Goal: Check status: Check status

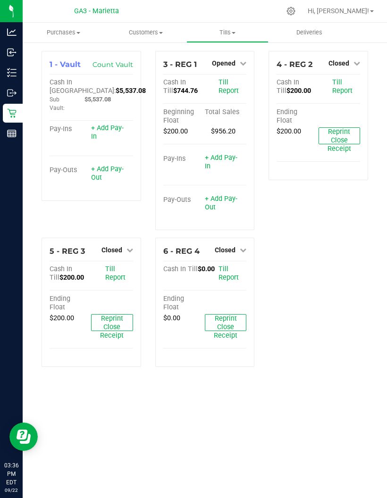
click at [15, 140] on div "Reports" at bounding box center [13, 133] width 20 height 19
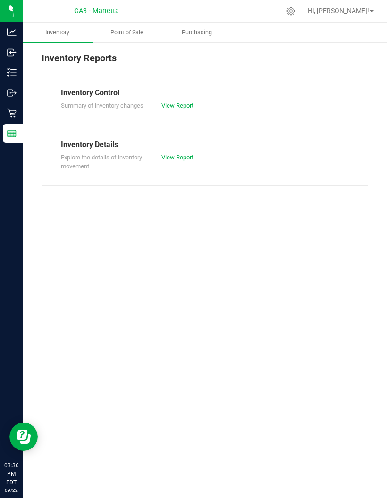
click at [133, 75] on div "Inventory Control Summary of inventory changes View Report Inventory Details Ex…" at bounding box center [205, 129] width 326 height 113
click at [121, 77] on div "Inventory Control Summary of inventory changes View Report Inventory Details Ex…" at bounding box center [205, 129] width 326 height 113
click at [135, 74] on div "Inventory Control Summary of inventory changes View Report Inventory Details Ex…" at bounding box center [205, 129] width 326 height 113
click at [124, 67] on div "Inventory Reports" at bounding box center [205, 62] width 326 height 22
click at [133, 68] on div "Inventory Reports" at bounding box center [205, 62] width 326 height 22
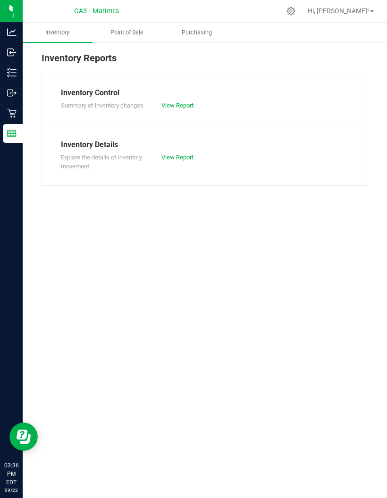
click at [123, 35] on span "Point of Sale" at bounding box center [127, 32] width 58 height 8
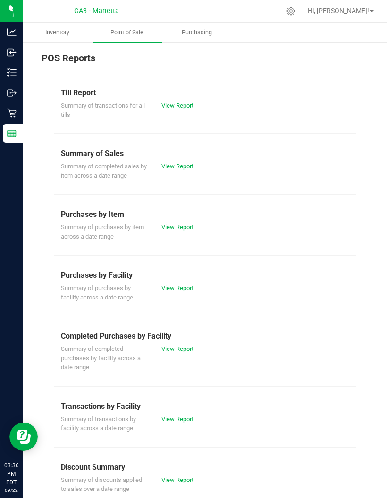
click at [190, 105] on link "View Report" at bounding box center [177, 105] width 32 height 7
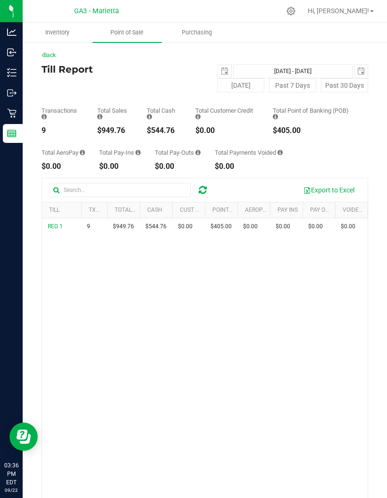
click at [227, 74] on span "select" at bounding box center [225, 71] width 8 height 8
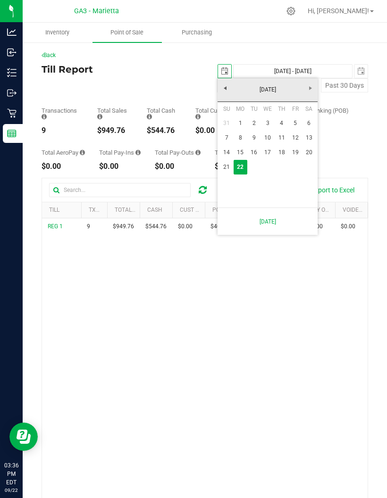
click at [228, 87] on link "[DATE]" at bounding box center [267, 90] width 101 height 15
click at [306, 146] on link "Aug" at bounding box center [303, 142] width 24 height 24
click at [278, 175] on link "28" at bounding box center [281, 182] width 14 height 15
type input "[DATE]"
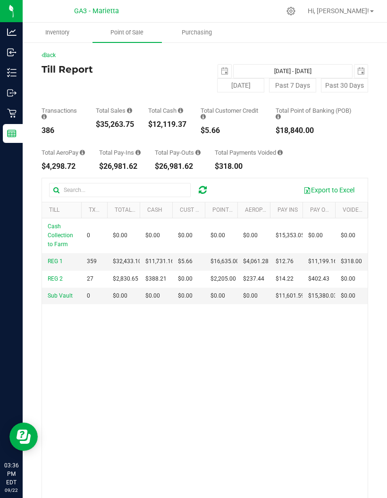
click at [364, 74] on span "select" at bounding box center [361, 71] width 8 height 8
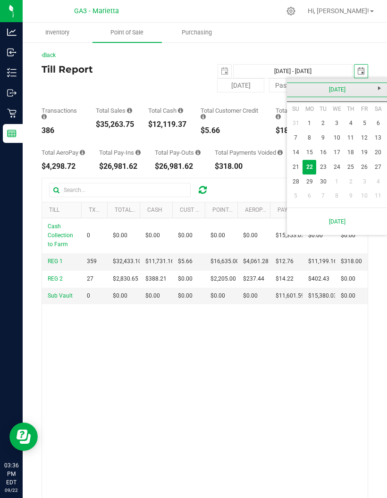
click at [298, 88] on link "[DATE]" at bounding box center [336, 90] width 101 height 15
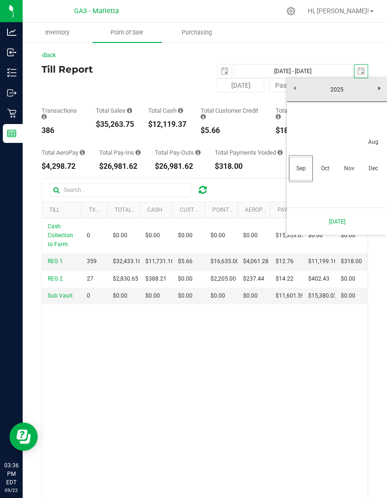
click at [372, 136] on link "Aug" at bounding box center [373, 142] width 24 height 24
click at [351, 180] on link "28" at bounding box center [351, 178] width 14 height 15
type input "[DATE] - [DATE]"
type input "[DATE]"
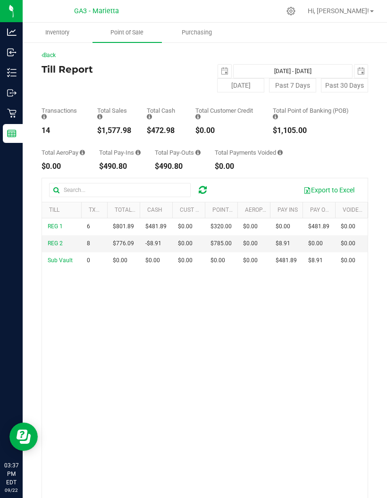
click at [54, 58] on link "Back" at bounding box center [49, 55] width 14 height 7
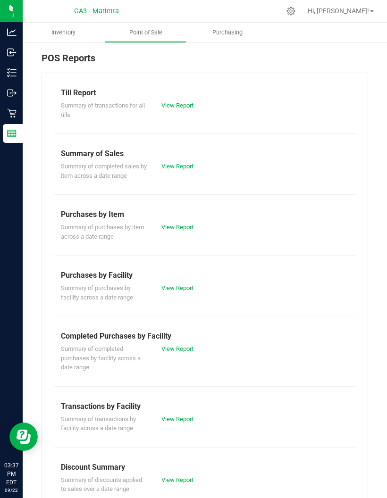
click at [193, 345] on link "View Report" at bounding box center [177, 348] width 32 height 7
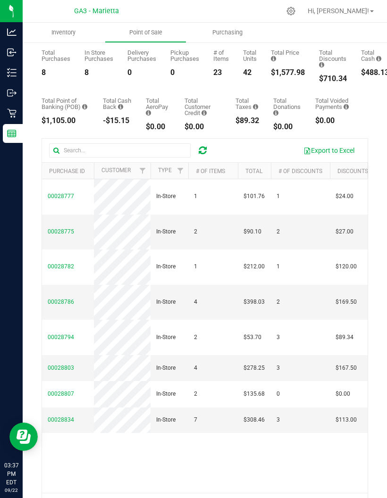
scroll to position [57, 0]
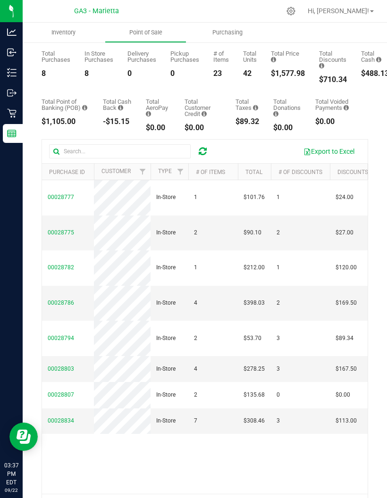
click at [53, 216] on td "00028775" at bounding box center [68, 233] width 52 height 35
click at [48, 229] on span "00028775" at bounding box center [61, 232] width 26 height 7
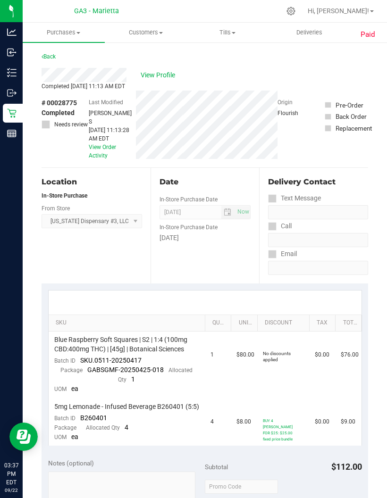
click at [156, 79] on span "View Profile" at bounding box center [160, 75] width 38 height 10
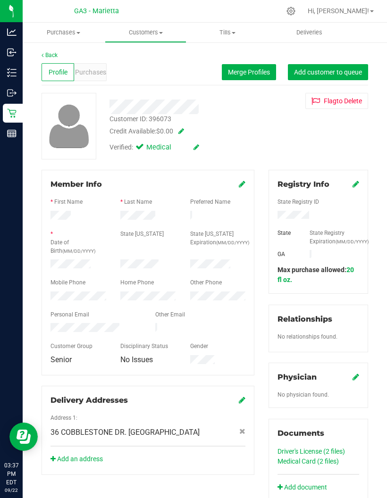
click at [86, 72] on span "Purchases" at bounding box center [90, 72] width 31 height 10
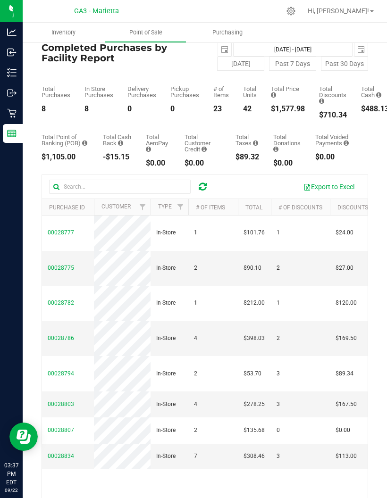
scroll to position [23, 0]
